Goal: Task Accomplishment & Management: Use online tool/utility

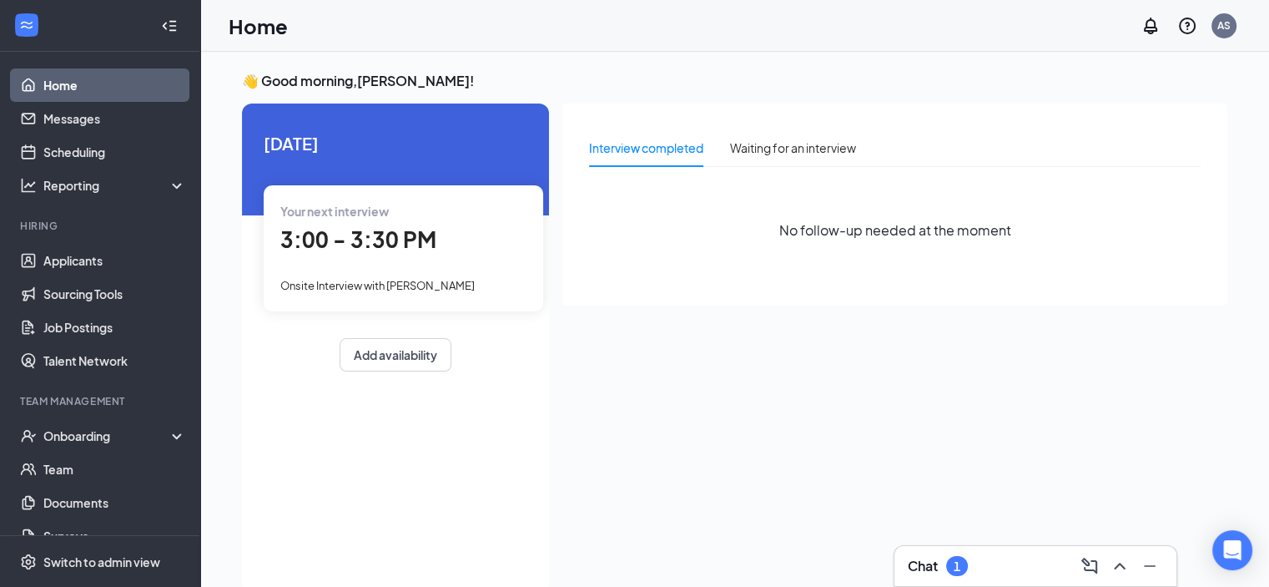
click at [494, 253] on div "3:00 - 3:30 PM" at bounding box center [403, 240] width 246 height 34
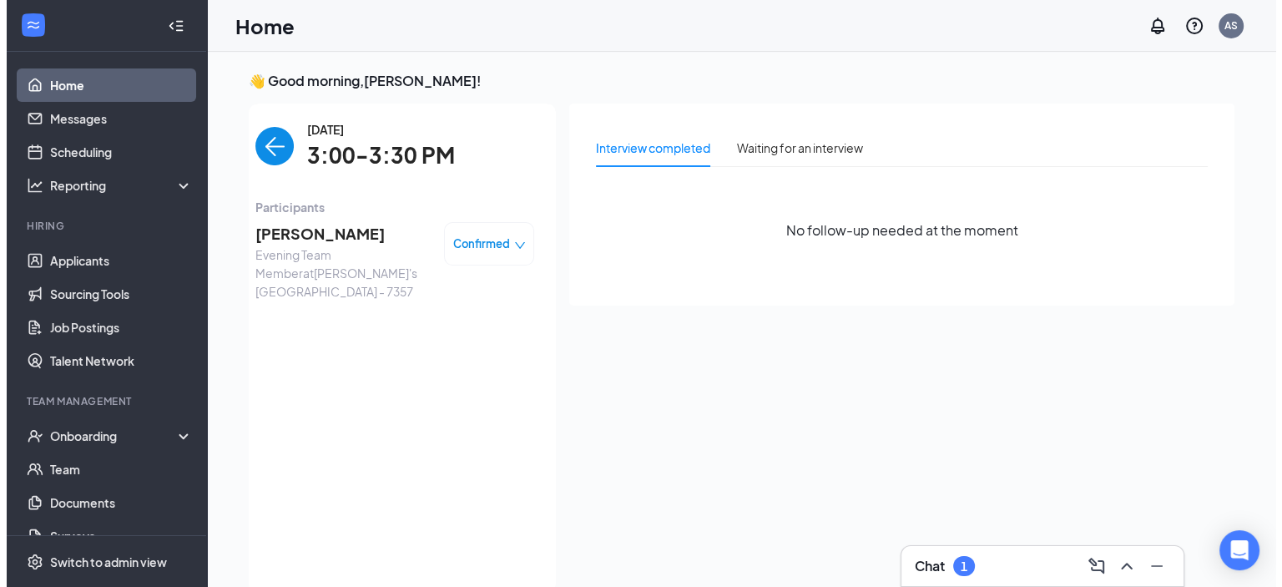
scroll to position [7, 0]
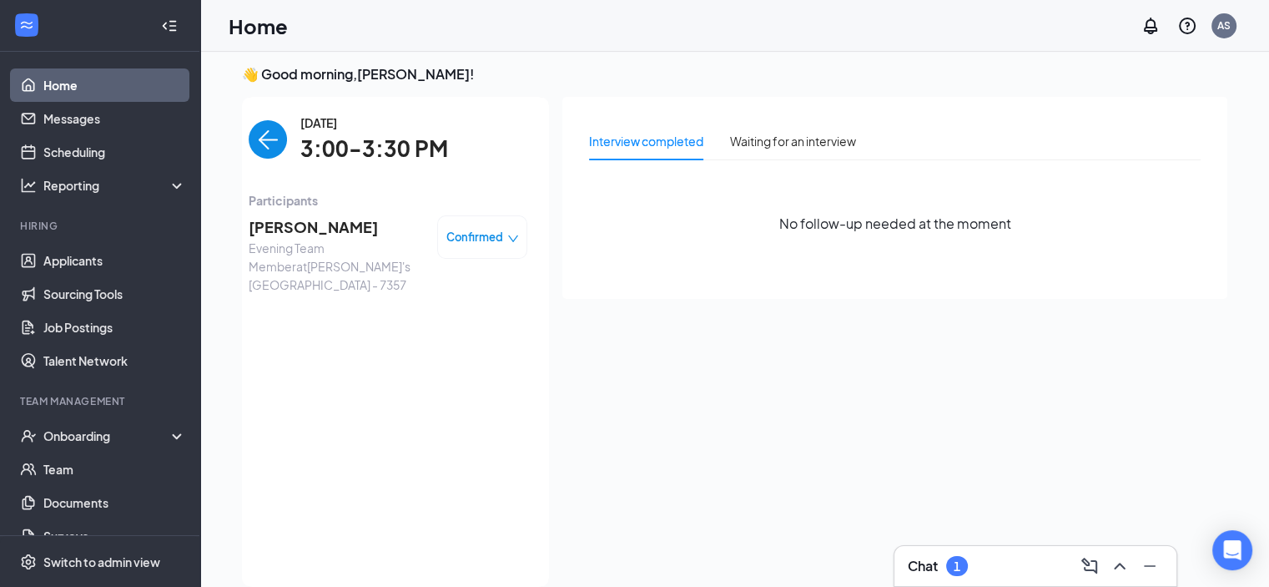
click at [330, 228] on span "[PERSON_NAME]" at bounding box center [336, 226] width 175 height 23
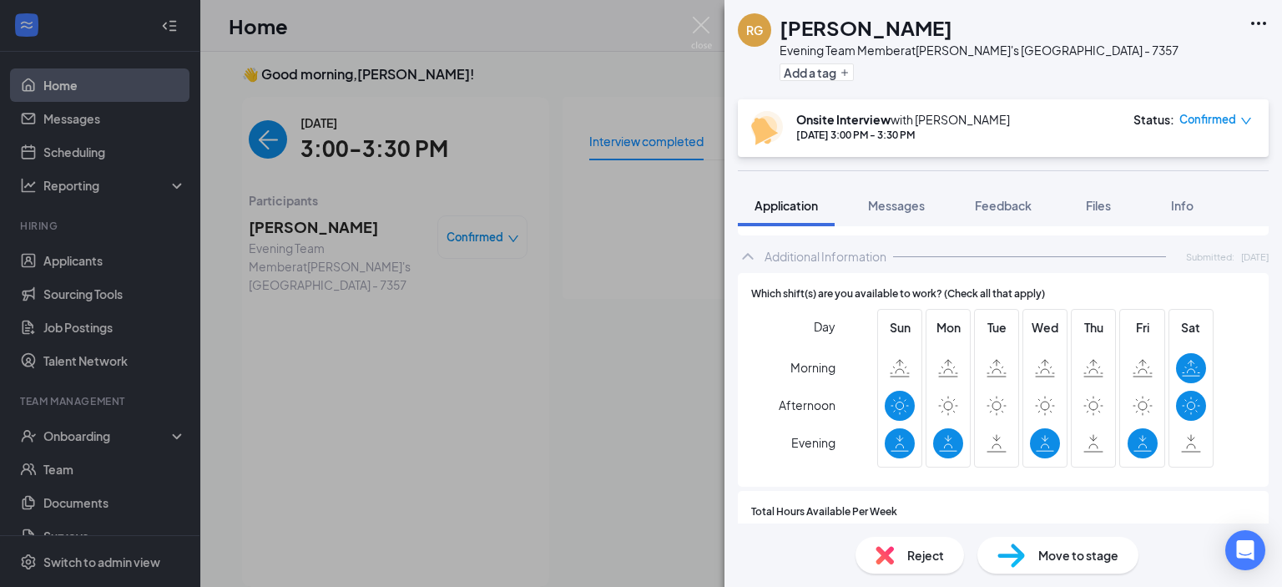
scroll to position [1267, 0]
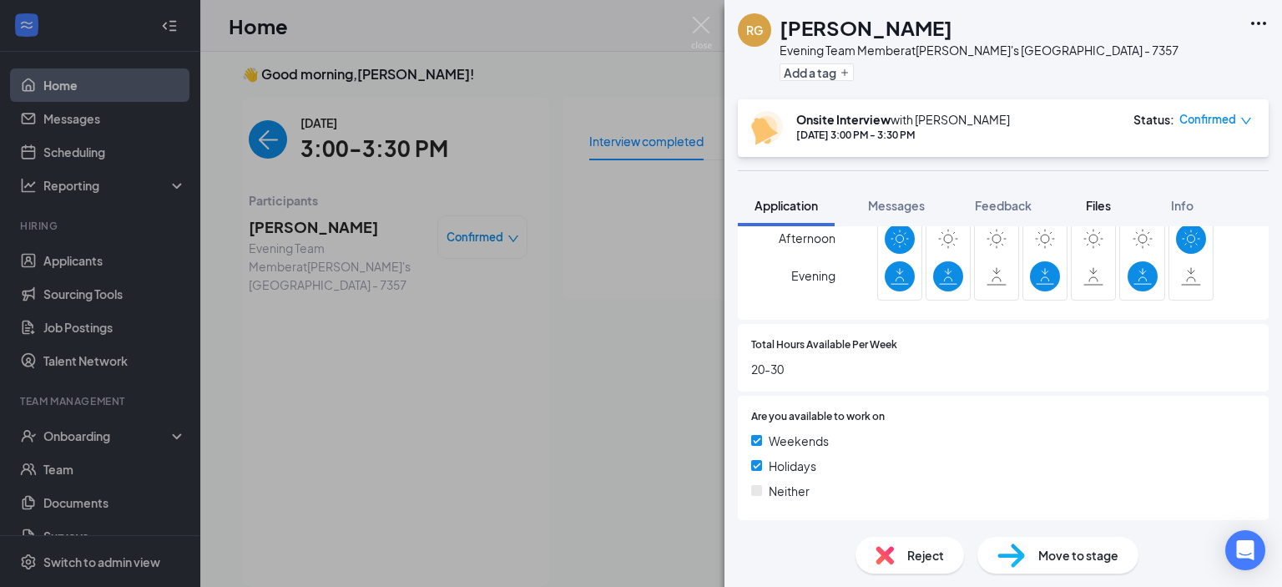
click at [1110, 213] on button "Files" at bounding box center [1098, 205] width 67 height 42
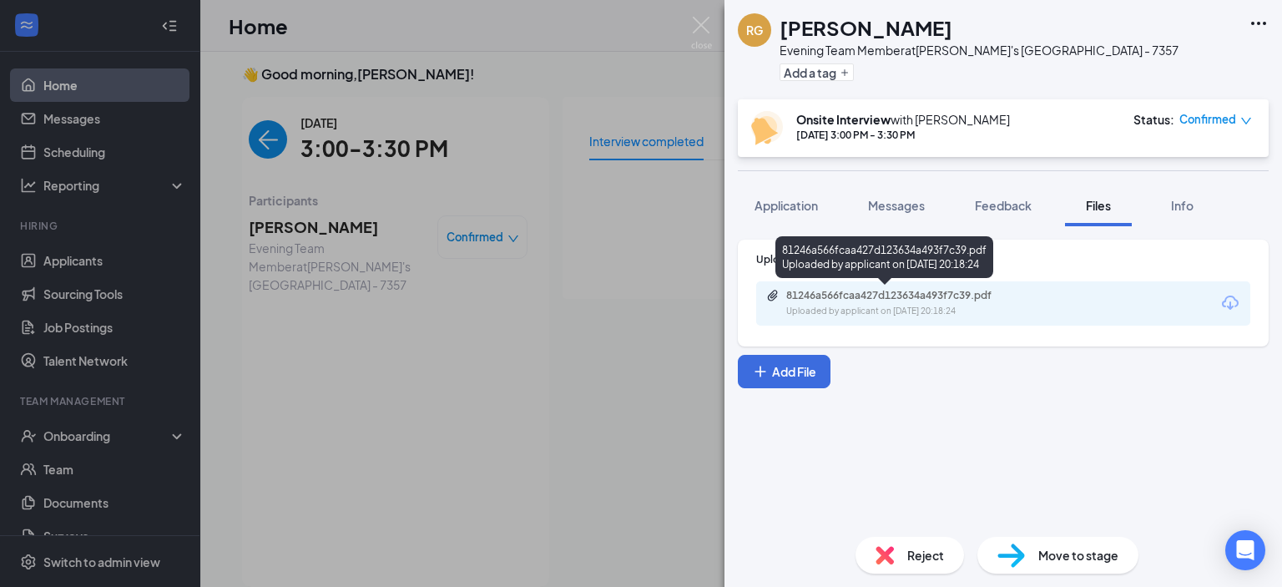
click at [986, 303] on div "81246a566fcaa427d123634a493f7c39.pdf Uploaded by applicant on [DATE] 20:18:24" at bounding box center [901, 303] width 270 height 29
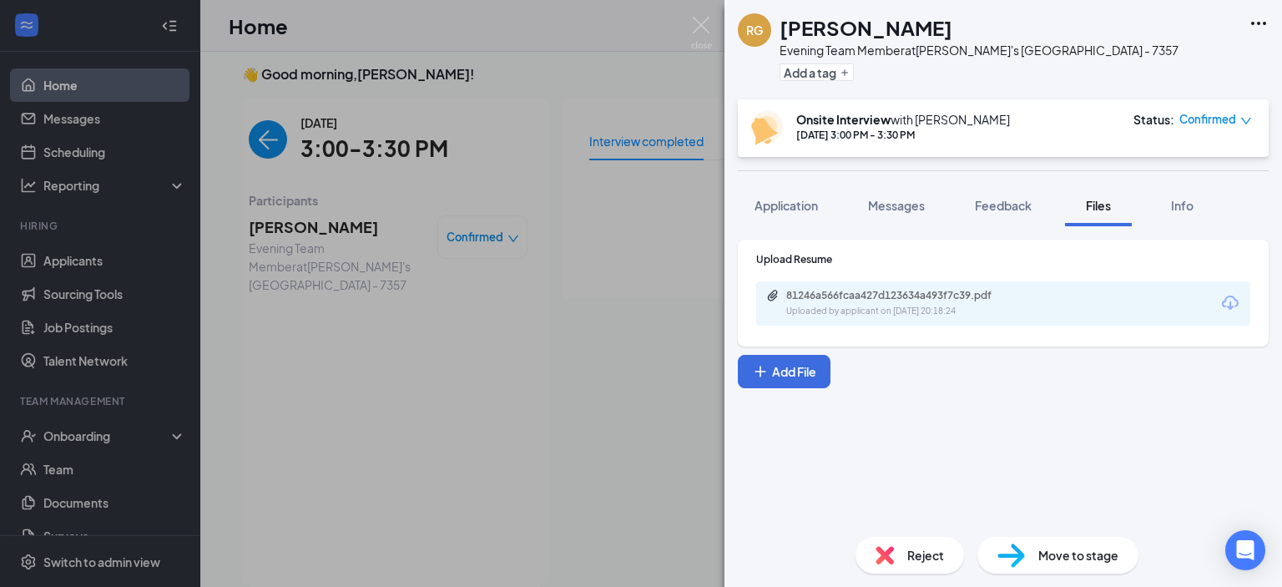
click at [618, 360] on div "RG [PERSON_NAME] Evening Team Member at [GEOGRAPHIC_DATA]'s [GEOGRAPHIC_DATA] -…" at bounding box center [641, 293] width 1282 height 587
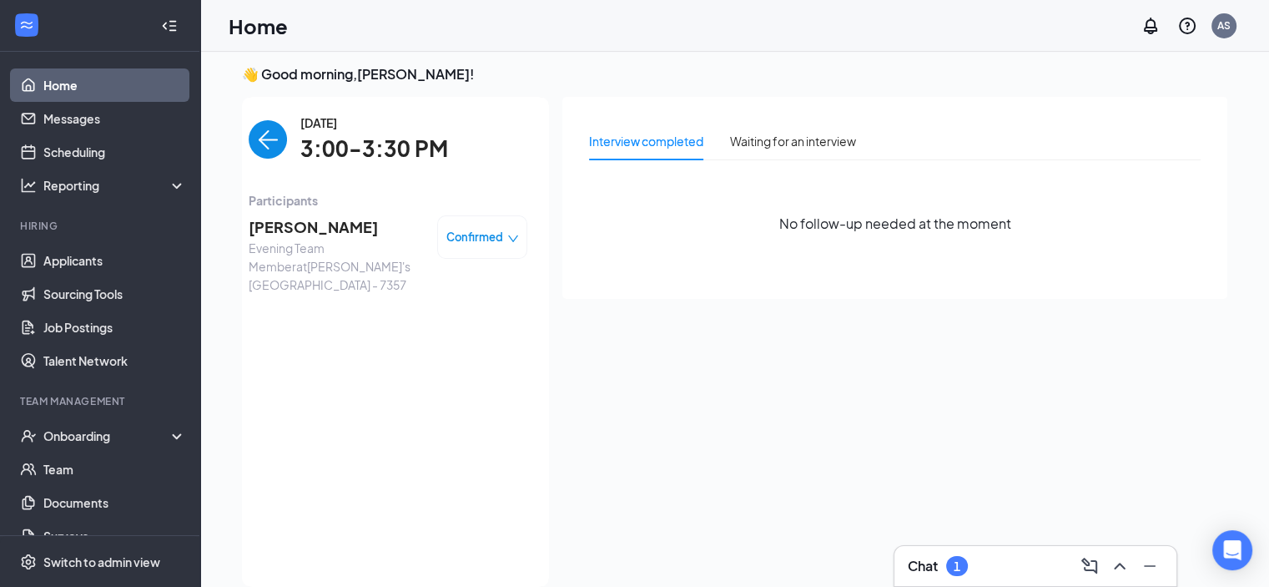
click at [62, 80] on link "Home" at bounding box center [114, 84] width 143 height 33
click at [759, 142] on div "Waiting for an interview" at bounding box center [793, 141] width 126 height 18
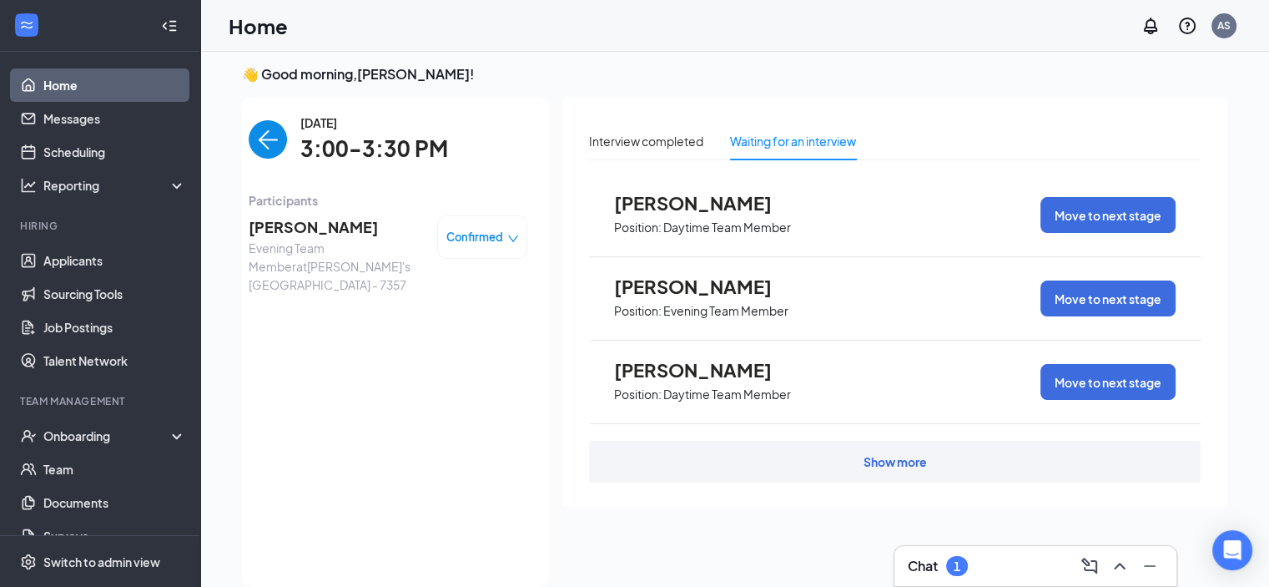
click at [851, 453] on div "Show more" at bounding box center [895, 462] width 612 height 42
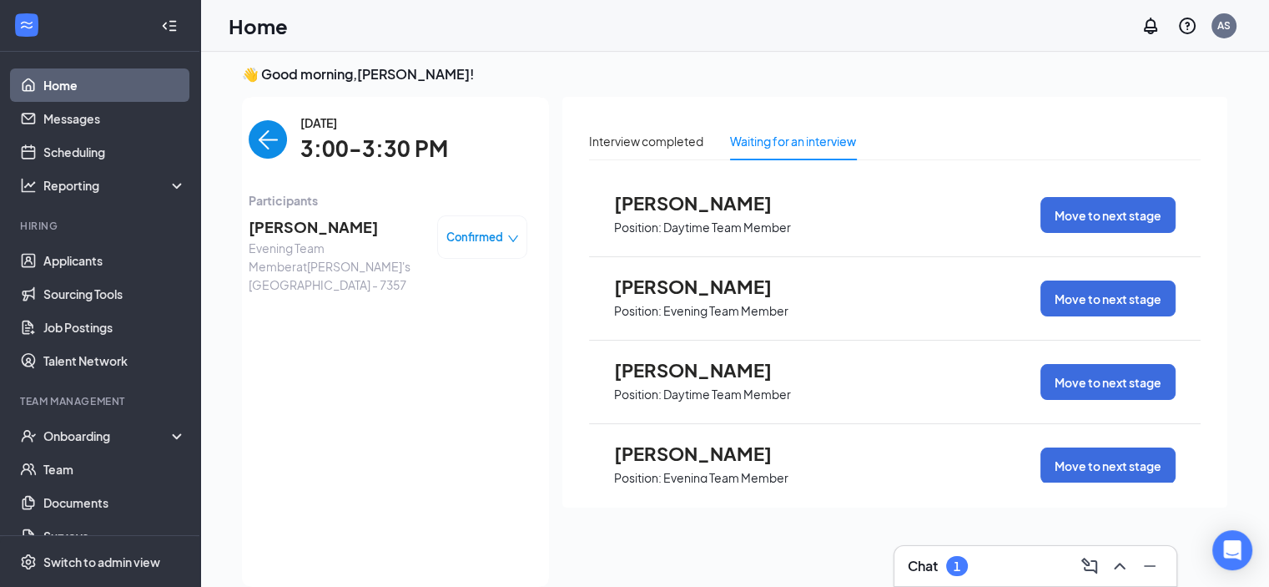
click at [721, 199] on span "[PERSON_NAME]" at bounding box center [706, 203] width 184 height 22
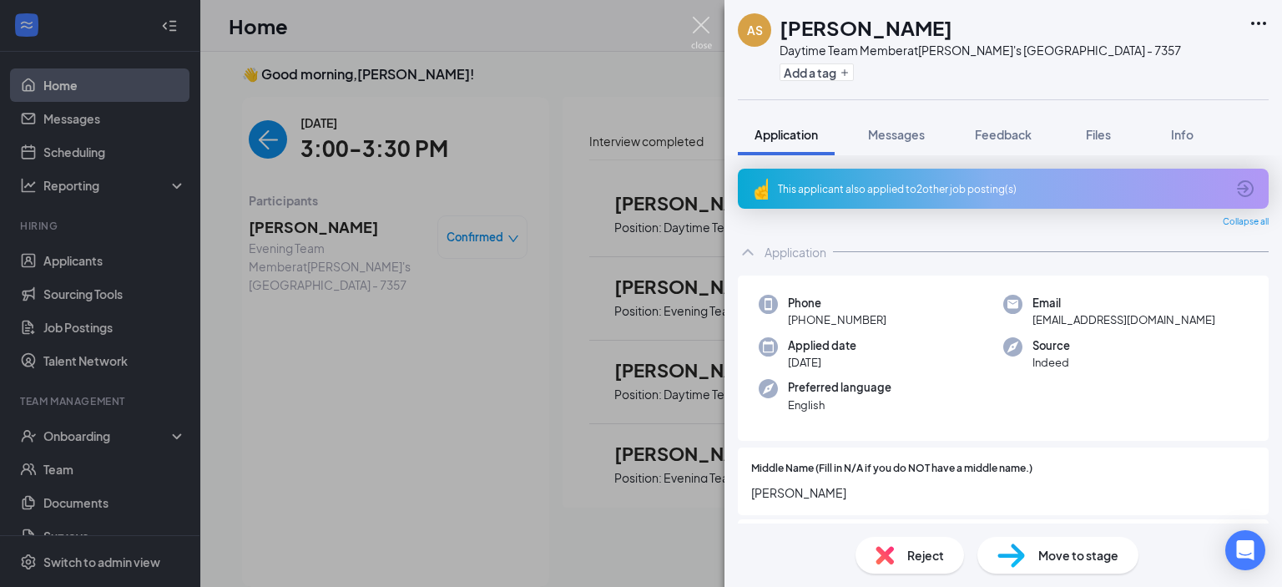
click at [708, 19] on img at bounding box center [701, 33] width 21 height 33
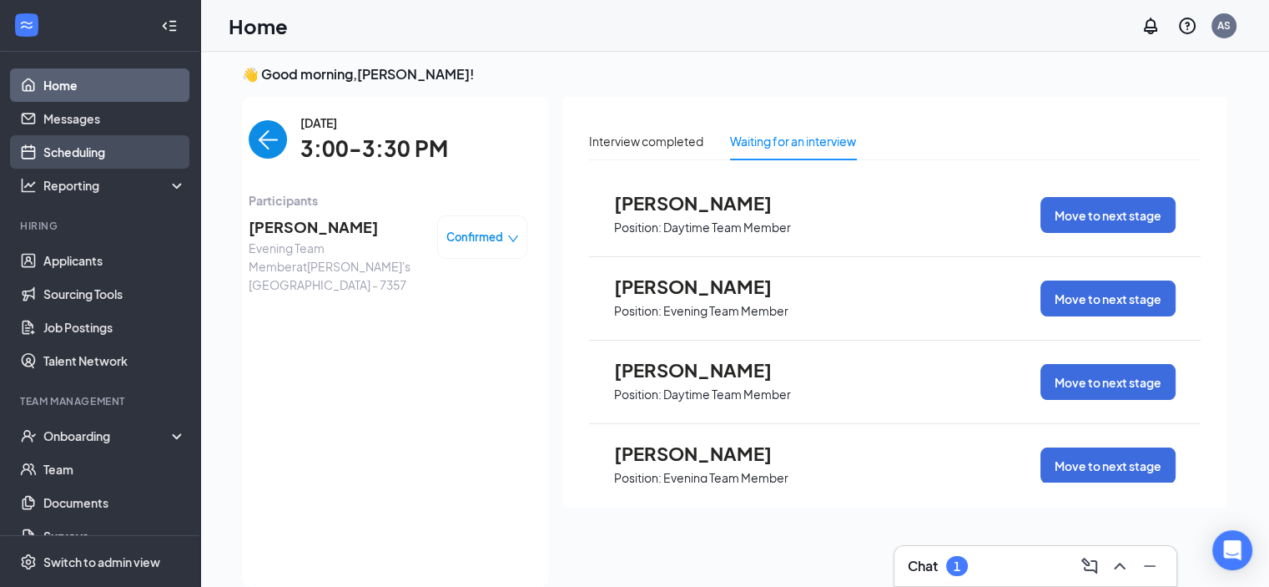
click at [88, 156] on link "Scheduling" at bounding box center [114, 151] width 143 height 33
